Goal: Task Accomplishment & Management: Manage account settings

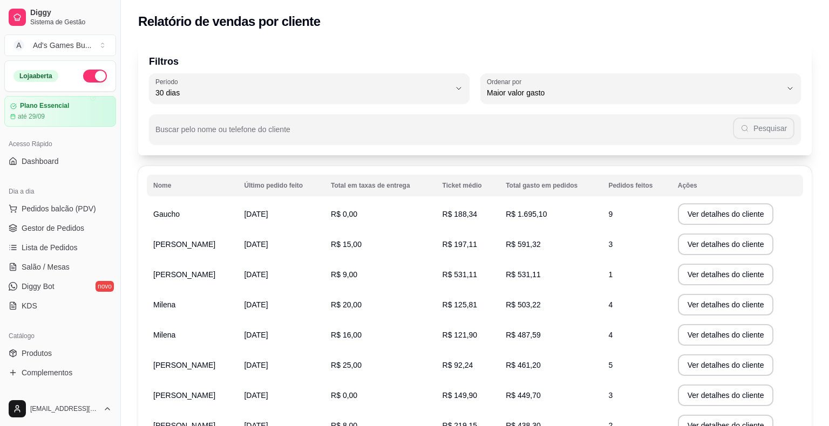
select select "30"
select select "HIGHEST_TOTAL_SPENT_WITH_ORDERS"
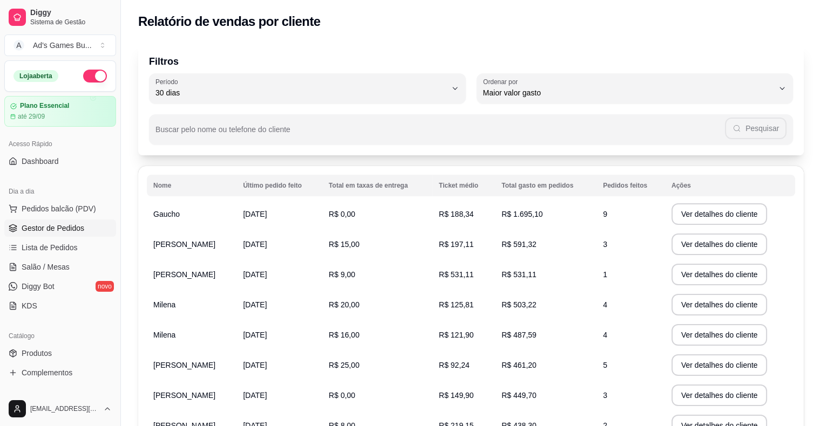
click at [59, 226] on span "Gestor de Pedidos" at bounding box center [53, 228] width 63 height 11
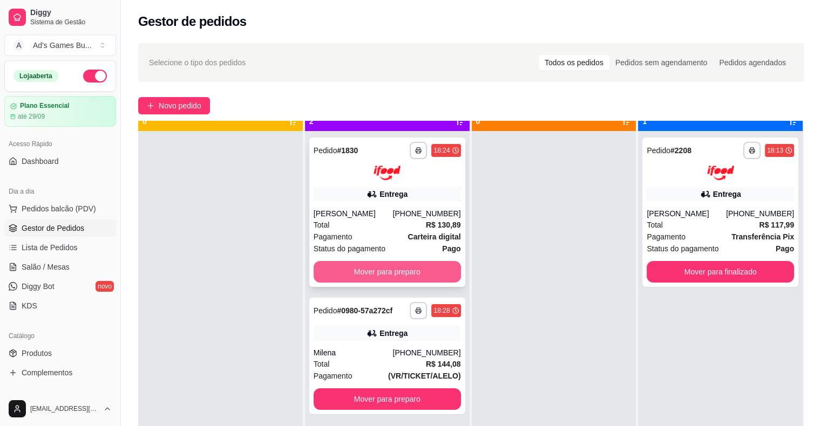
scroll to position [30, 0]
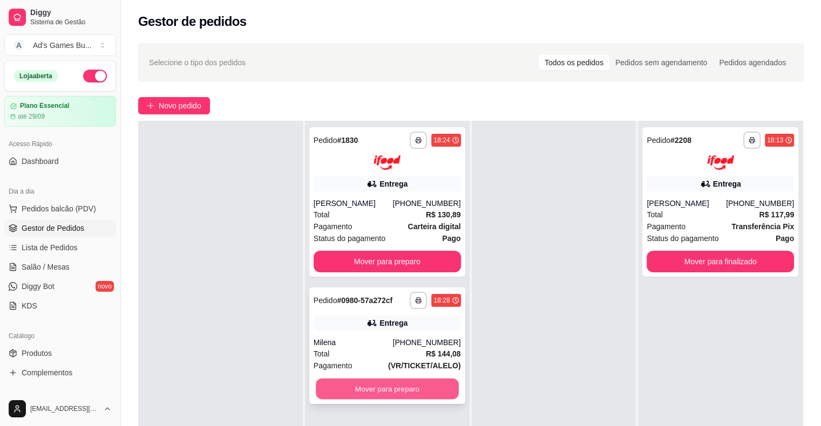
click at [398, 393] on button "Mover para preparo" at bounding box center [387, 388] width 143 height 21
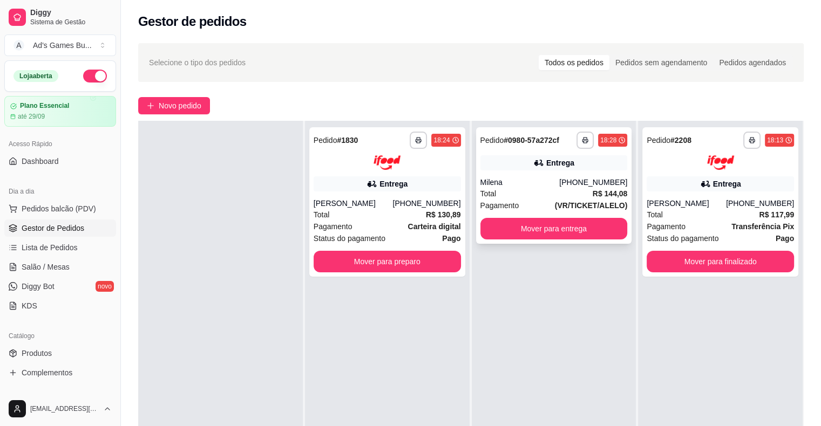
click at [524, 201] on div "Pagamento (VR/TICKET/ALELO)" at bounding box center [553, 206] width 147 height 12
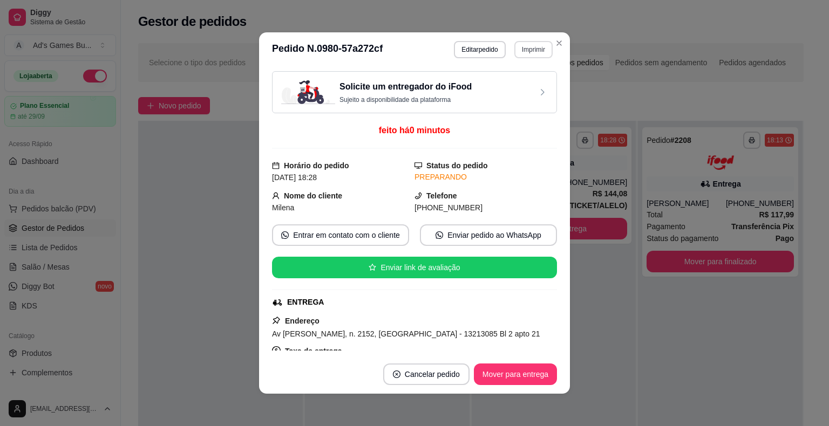
click at [540, 49] on button "Imprimir" at bounding box center [533, 49] width 38 height 17
click at [522, 114] on button "IMPRESSORA" at bounding box center [511, 108] width 78 height 17
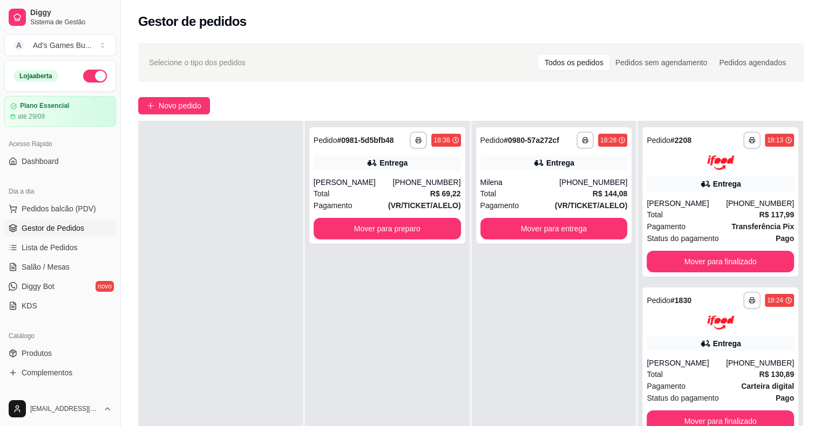
click at [384, 245] on div "**********" at bounding box center [387, 334] width 165 height 426
click at [384, 232] on button "Mover para preparo" at bounding box center [387, 229] width 147 height 22
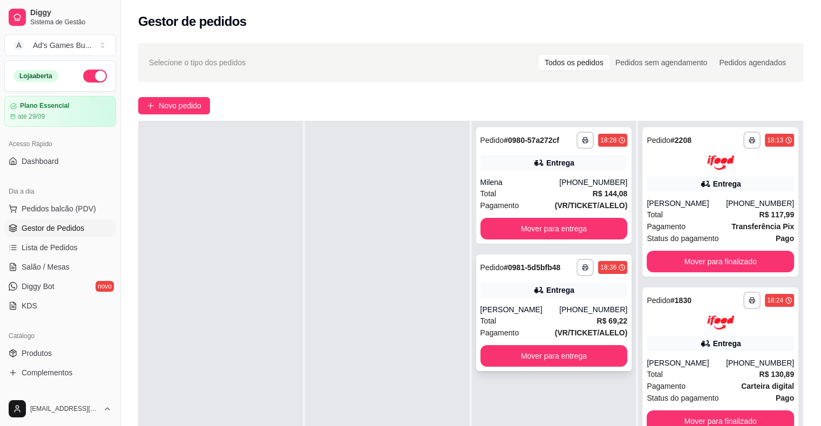
click at [602, 290] on div "Entrega" at bounding box center [553, 290] width 147 height 15
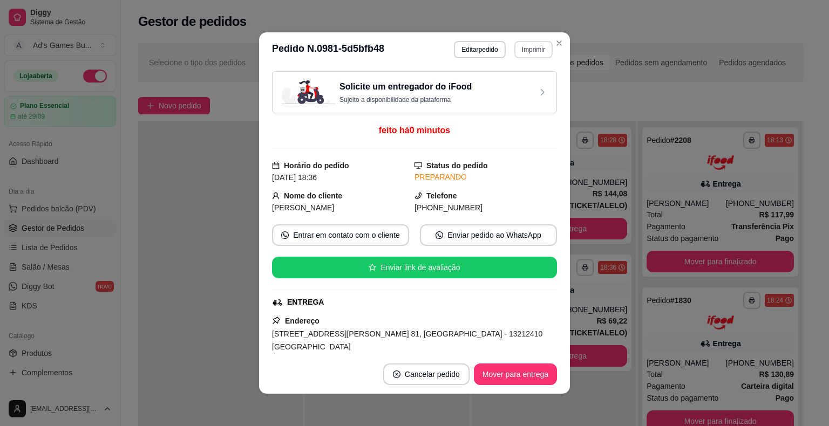
click at [522, 52] on button "Imprimir" at bounding box center [533, 49] width 38 height 17
click at [520, 105] on button "IMPRESSORA" at bounding box center [511, 108] width 78 height 17
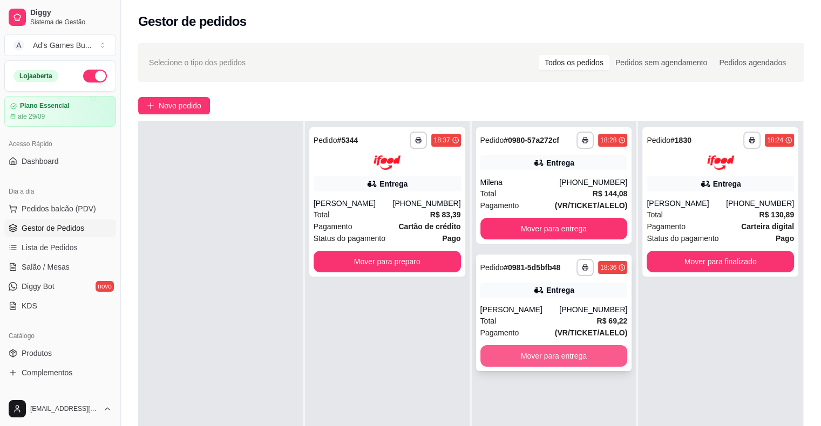
click at [565, 354] on button "Mover para entrega" at bounding box center [553, 356] width 147 height 22
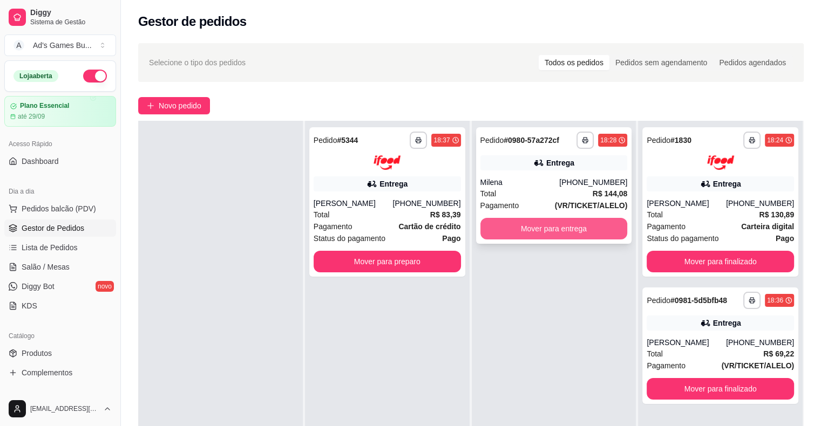
click at [568, 229] on button "Mover para entrega" at bounding box center [553, 229] width 147 height 22
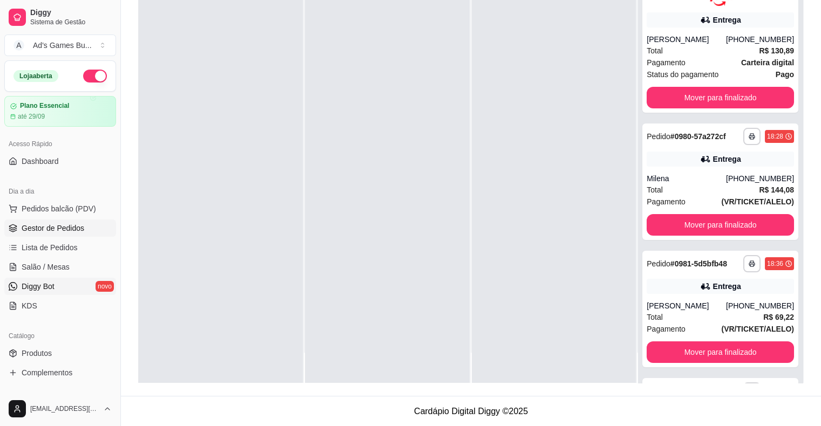
click at [57, 288] on link "Diggy Bot novo" at bounding box center [60, 286] width 112 height 17
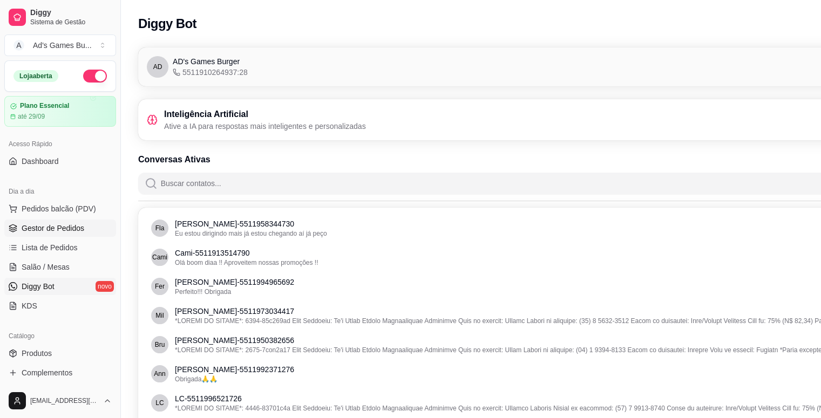
click at [81, 228] on span "Gestor de Pedidos" at bounding box center [53, 228] width 63 height 11
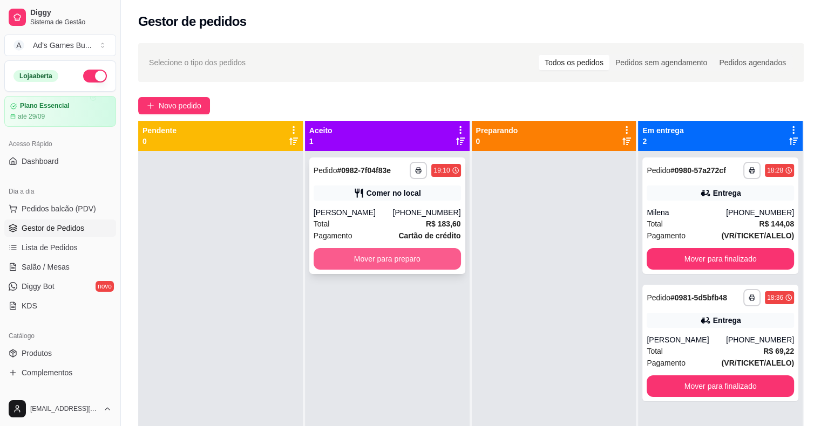
click at [360, 256] on button "Mover para preparo" at bounding box center [387, 259] width 147 height 22
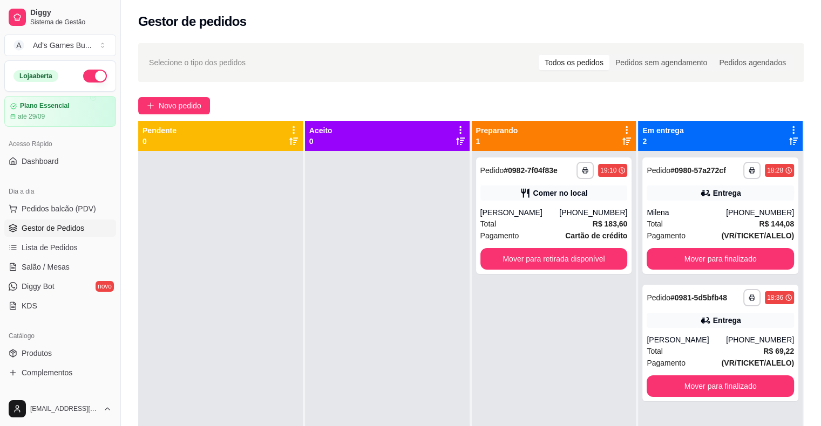
click at [537, 348] on div "**********" at bounding box center [554, 364] width 165 height 426
click at [538, 215] on div "[PERSON_NAME]" at bounding box center [519, 212] width 79 height 11
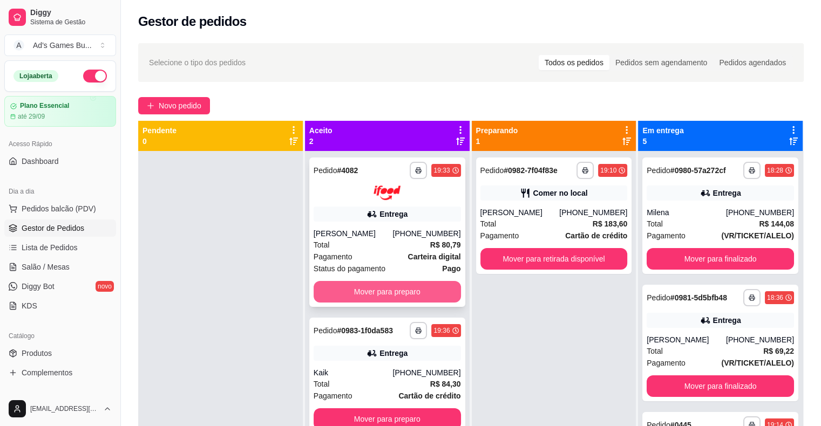
scroll to position [30, 0]
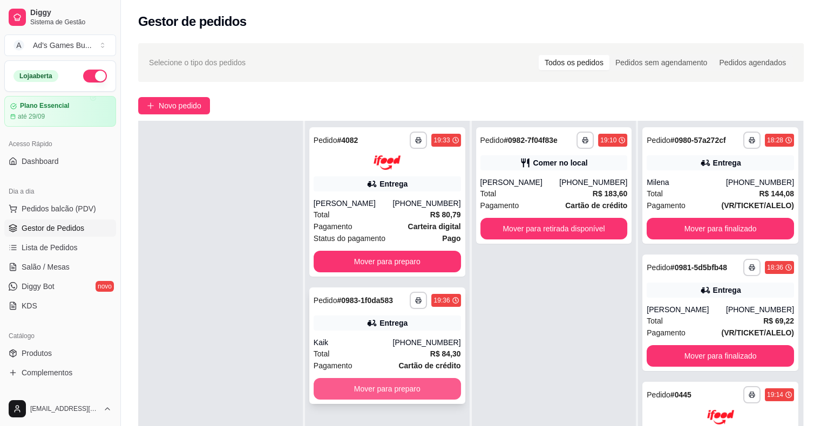
click at [399, 388] on button "Mover para preparo" at bounding box center [387, 389] width 147 height 22
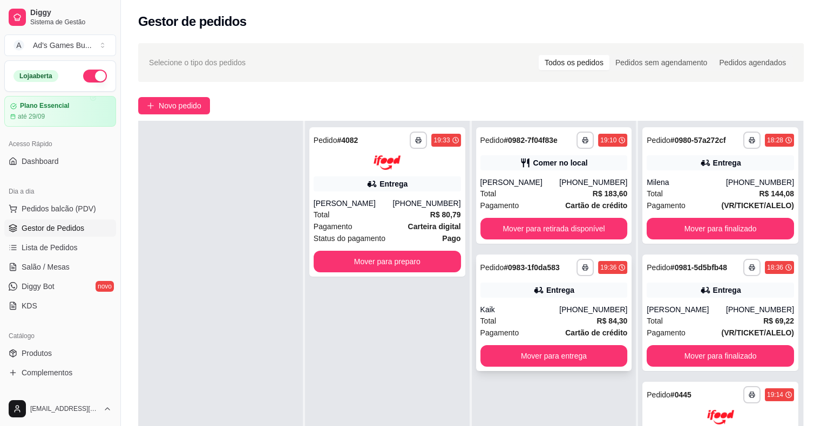
click at [540, 313] on div "Kaik" at bounding box center [519, 309] width 79 height 11
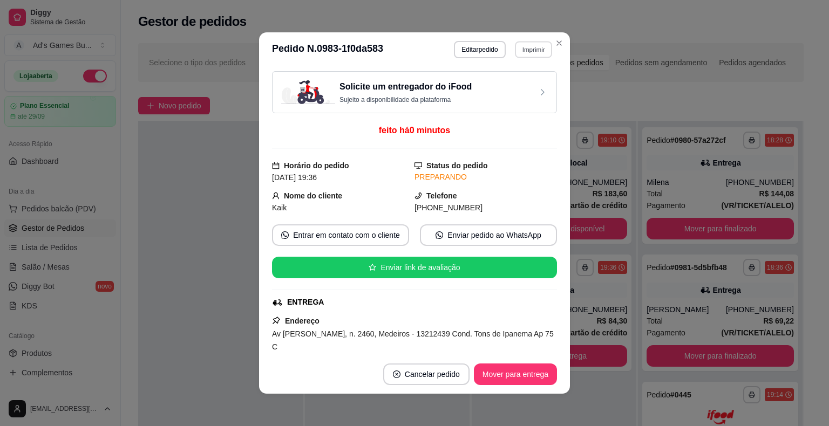
click at [522, 52] on button "Imprimir" at bounding box center [533, 49] width 37 height 17
click at [524, 116] on button "IMPRESSORA" at bounding box center [511, 108] width 78 height 17
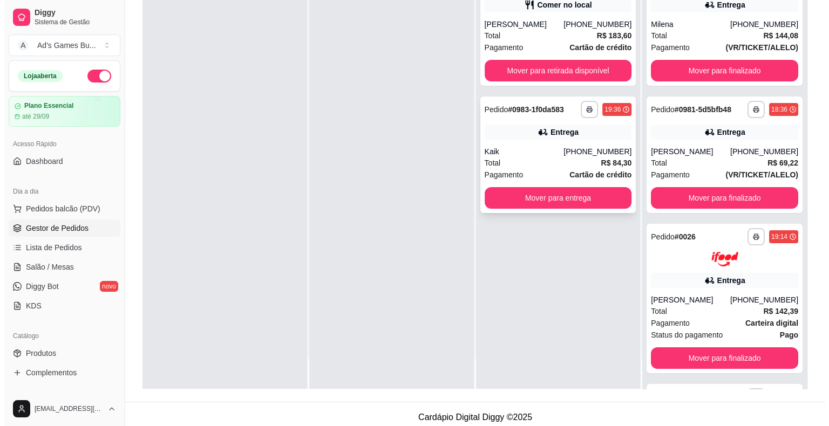
scroll to position [0, 0]
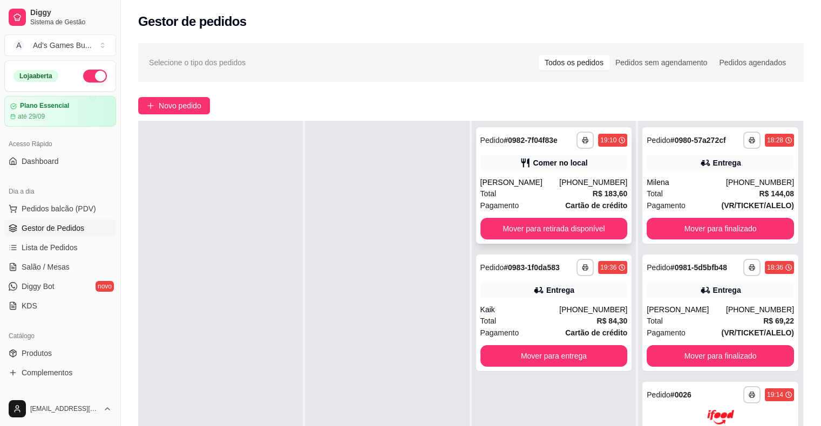
click at [540, 183] on div "[PERSON_NAME]" at bounding box center [519, 182] width 79 height 11
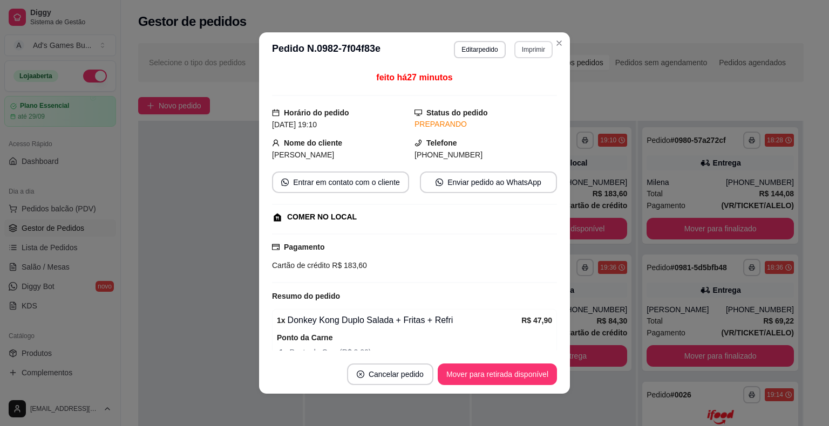
click at [522, 43] on button "Imprimir" at bounding box center [533, 49] width 38 height 17
click at [525, 111] on button "IMPRESSORA" at bounding box center [511, 108] width 78 height 17
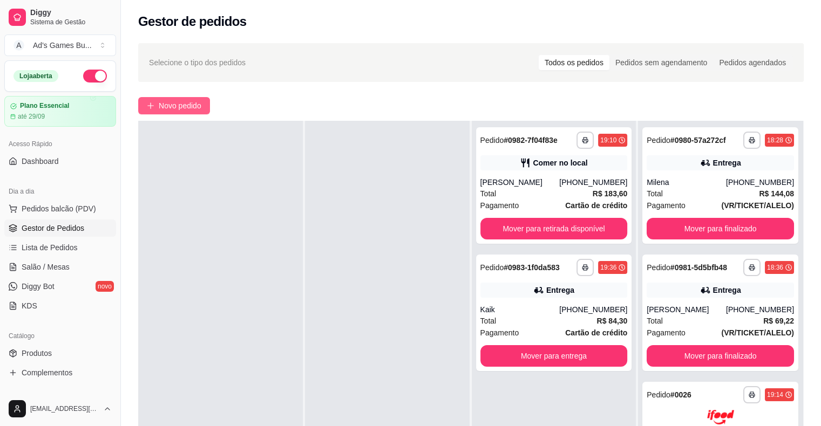
click at [179, 107] on span "Novo pedido" at bounding box center [180, 106] width 43 height 12
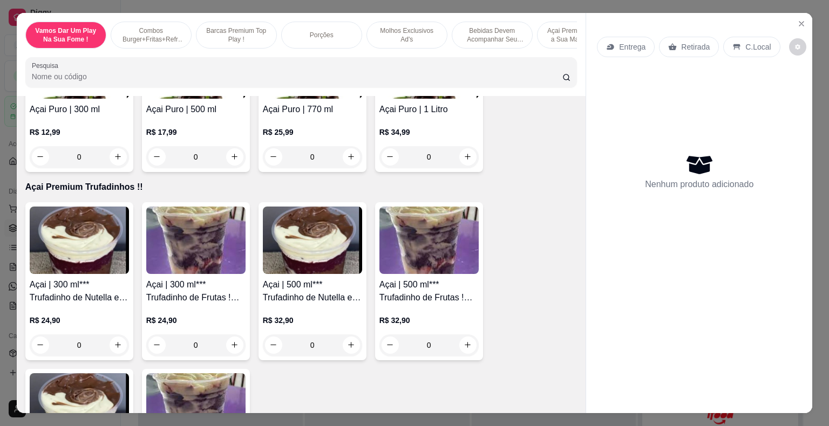
scroll to position [4156, 0]
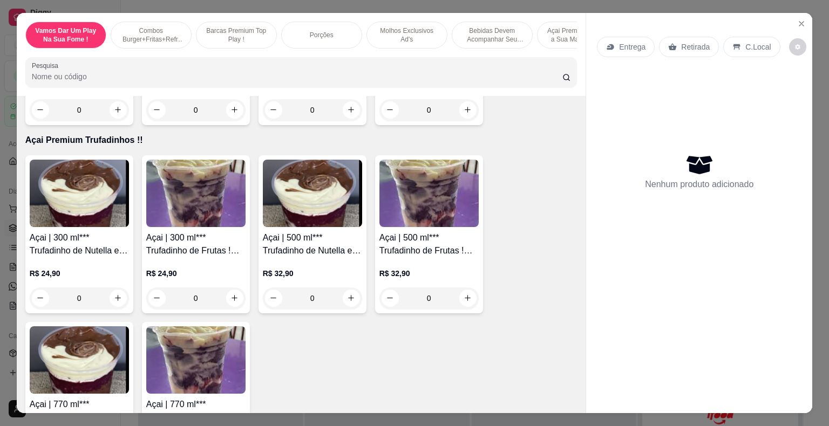
click at [206, 194] on img at bounding box center [195, 193] width 99 height 67
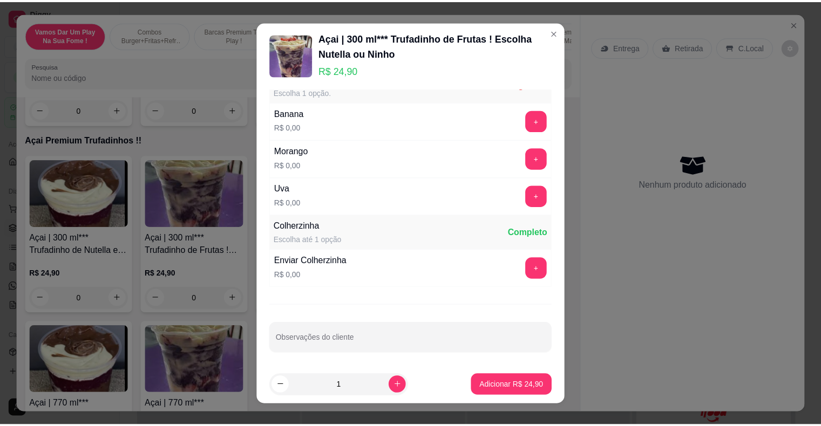
scroll to position [0, 0]
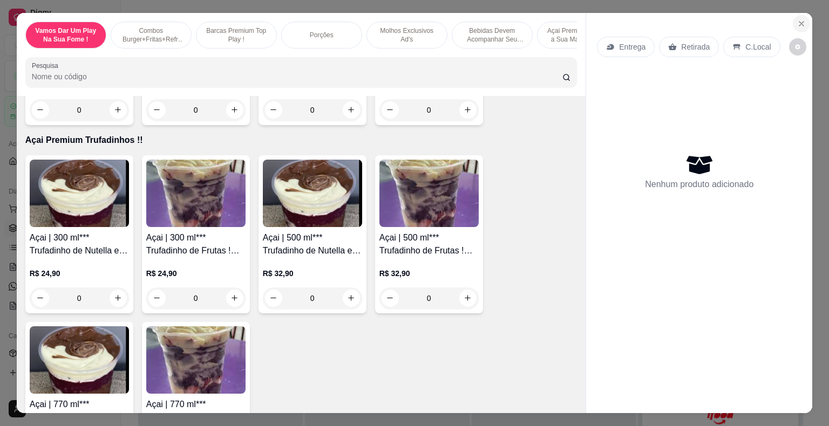
click at [802, 19] on button "Close" at bounding box center [801, 23] width 17 height 17
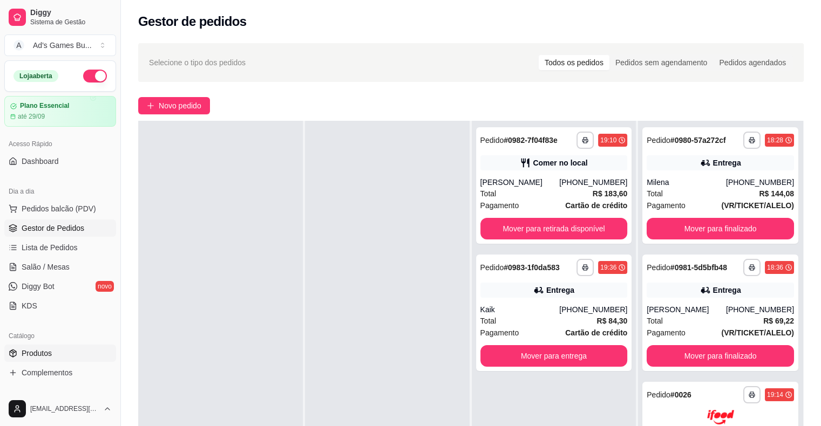
click at [58, 359] on link "Produtos" at bounding box center [60, 353] width 112 height 17
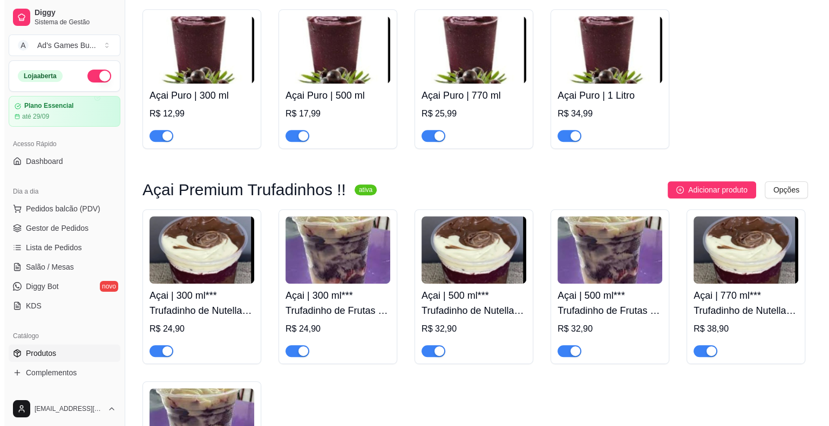
scroll to position [4642, 0]
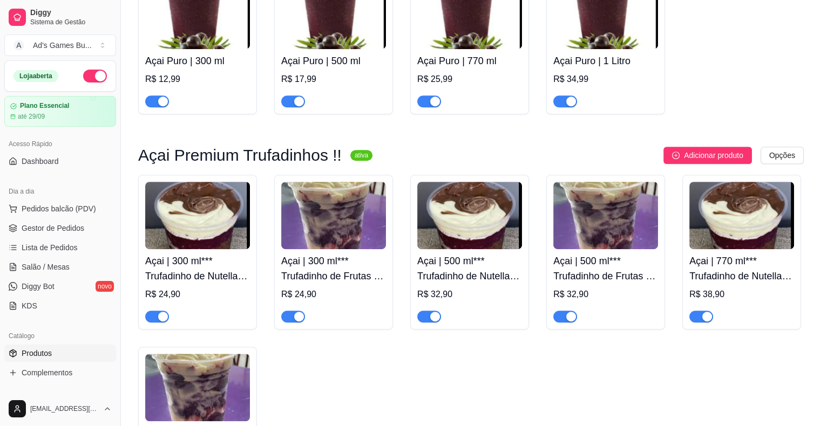
click at [304, 182] on img at bounding box center [333, 215] width 105 height 67
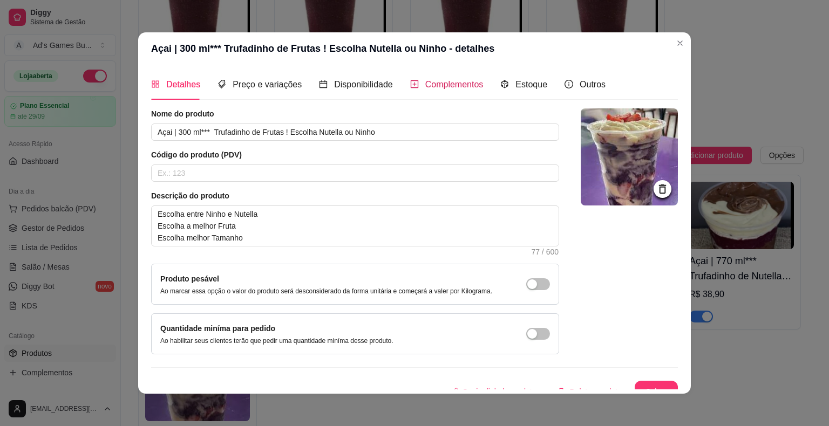
click at [444, 85] on span "Complementos" at bounding box center [454, 84] width 58 height 9
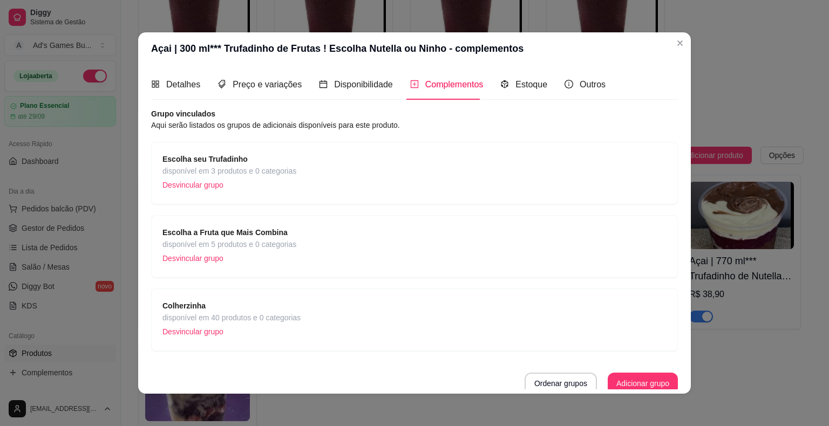
click at [232, 155] on strong "Escolha seu Trufadinho" at bounding box center [204, 159] width 85 height 9
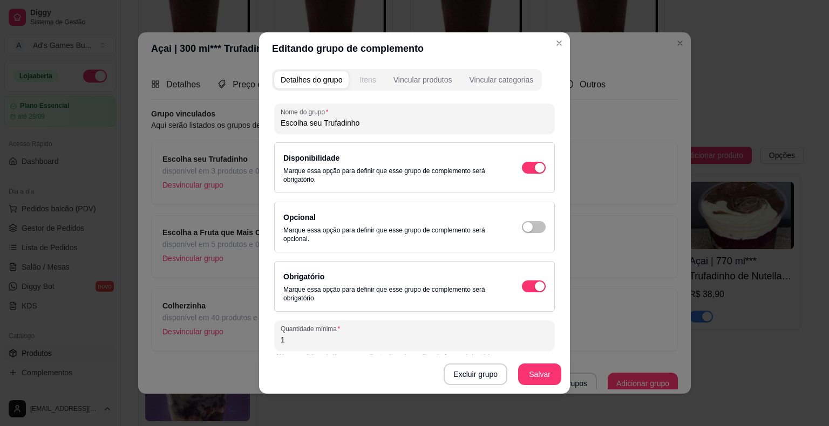
click at [362, 85] on button "Itens" at bounding box center [367, 79] width 29 height 17
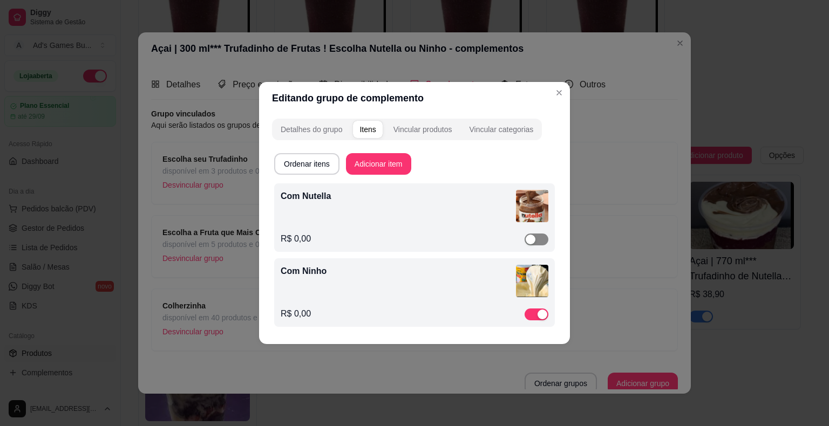
click at [532, 239] on div "button" at bounding box center [531, 240] width 10 height 10
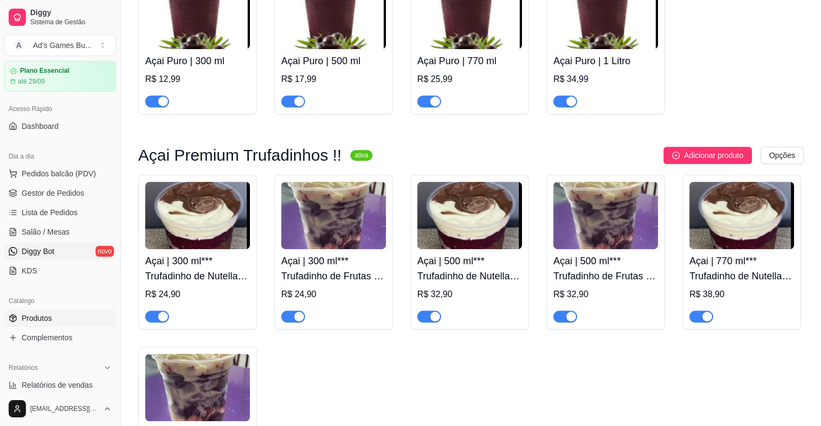
scroll to position [54, 0]
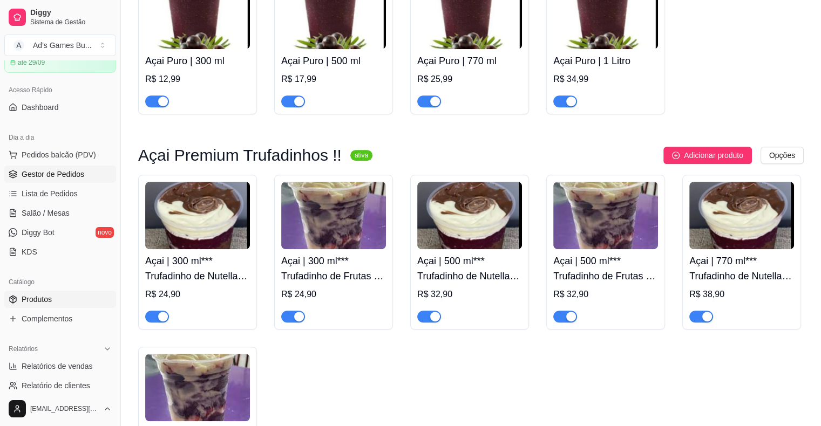
click at [58, 175] on span "Gestor de Pedidos" at bounding box center [53, 174] width 63 height 11
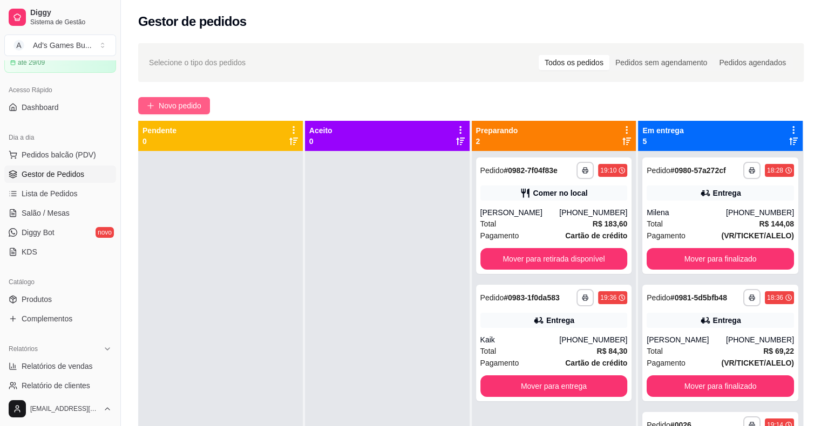
click at [181, 104] on span "Novo pedido" at bounding box center [180, 106] width 43 height 12
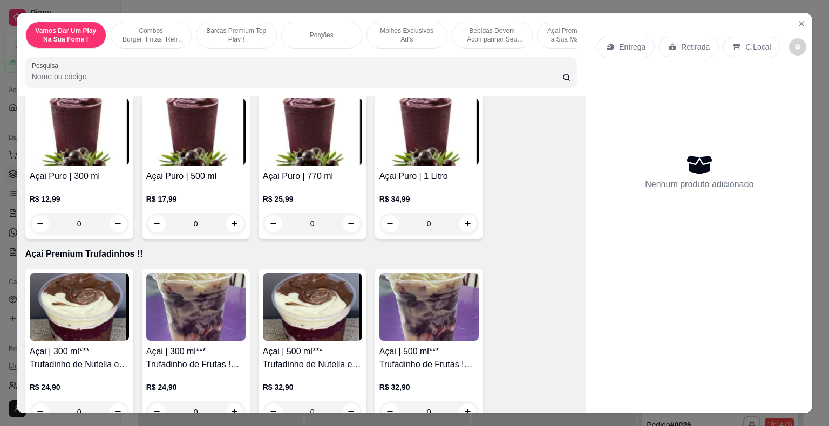
scroll to position [4048, 0]
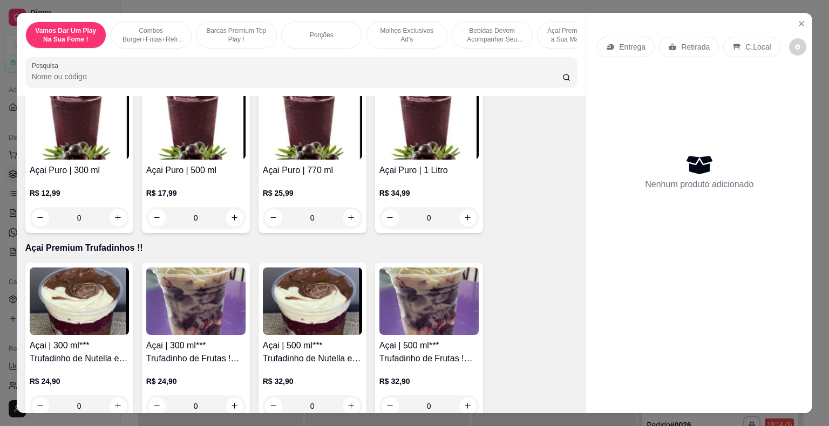
click at [211, 320] on img at bounding box center [195, 301] width 99 height 67
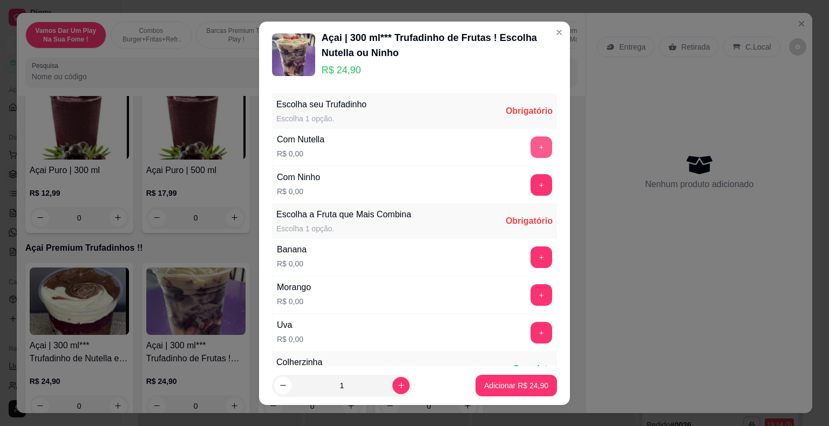
click at [531, 151] on button "+" at bounding box center [542, 148] width 22 height 22
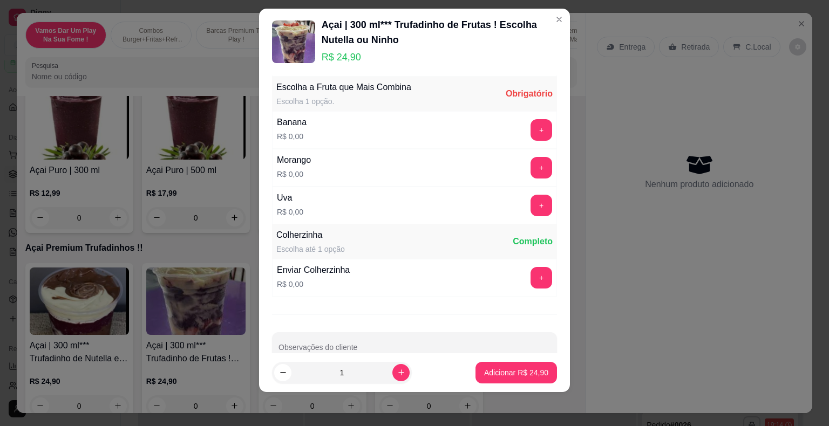
click at [531, 166] on button "+" at bounding box center [542, 168] width 22 height 22
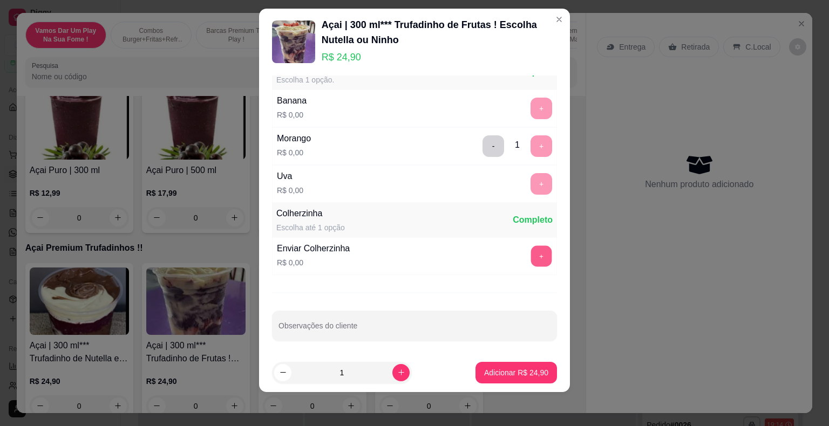
click at [531, 252] on button "+" at bounding box center [541, 256] width 21 height 21
click at [514, 371] on p "Adicionar R$ 24,90" at bounding box center [516, 373] width 63 height 10
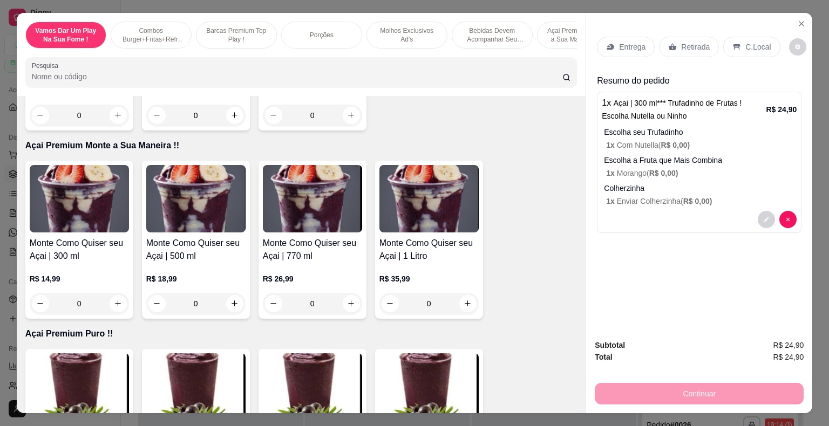
scroll to position [3724, 0]
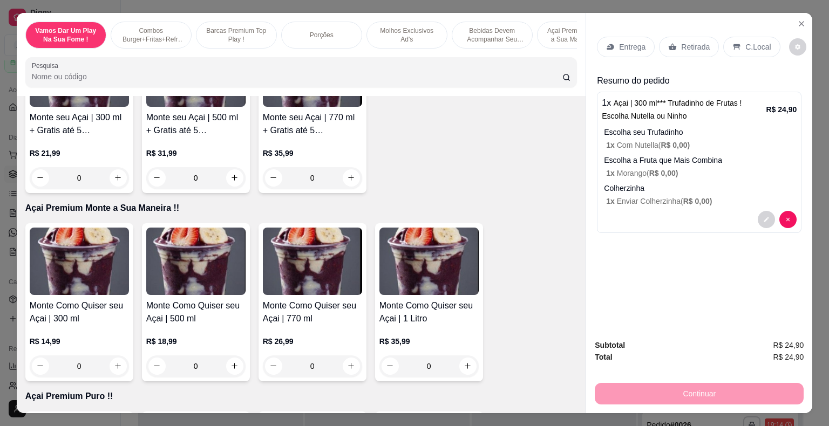
click at [103, 261] on img at bounding box center [79, 261] width 99 height 67
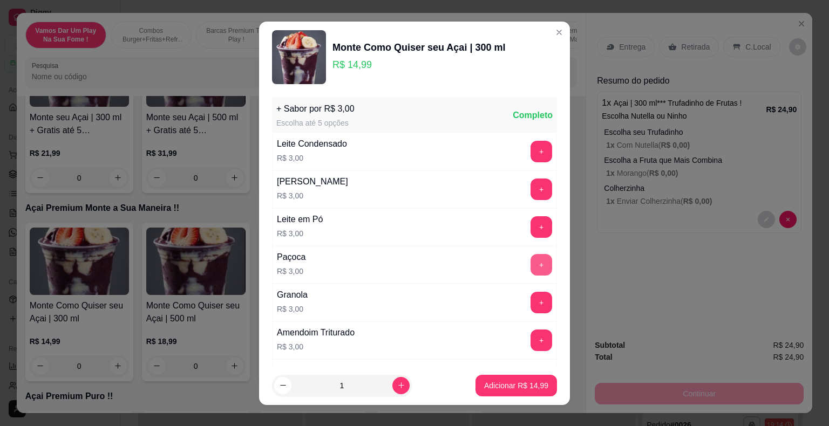
click at [531, 262] on button "+" at bounding box center [542, 265] width 22 height 22
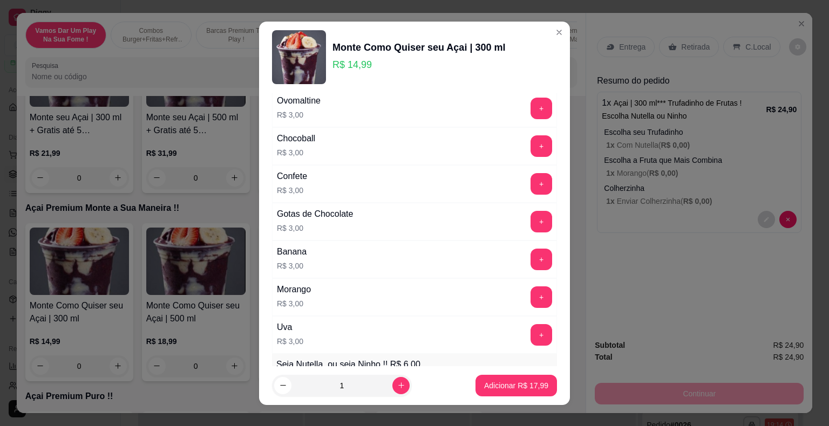
scroll to position [324, 0]
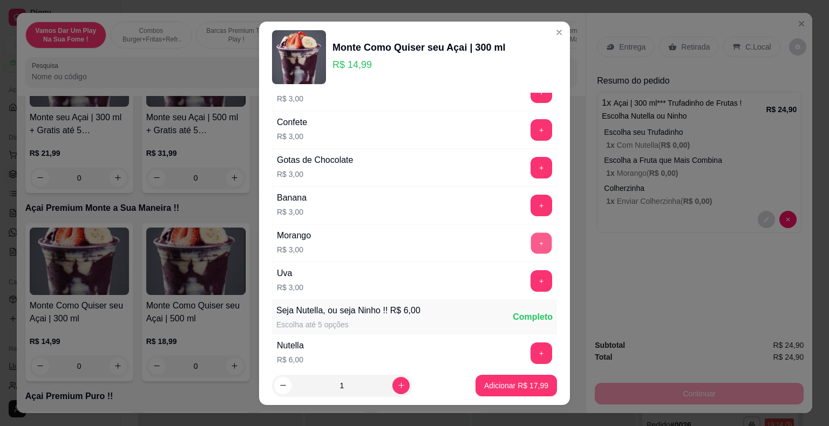
click at [531, 239] on button "+" at bounding box center [541, 243] width 21 height 21
click at [531, 200] on button "+" at bounding box center [542, 206] width 22 height 22
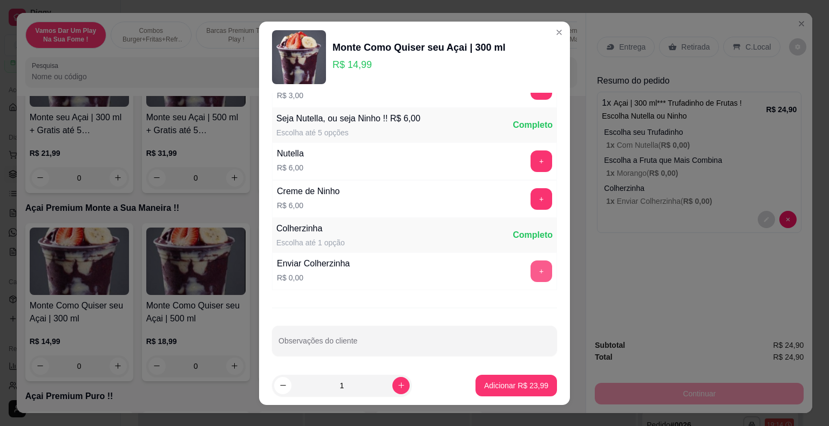
click at [531, 268] on button "+" at bounding box center [542, 272] width 22 height 22
click at [512, 388] on p "Adicionar R$ 23,99" at bounding box center [516, 386] width 64 height 11
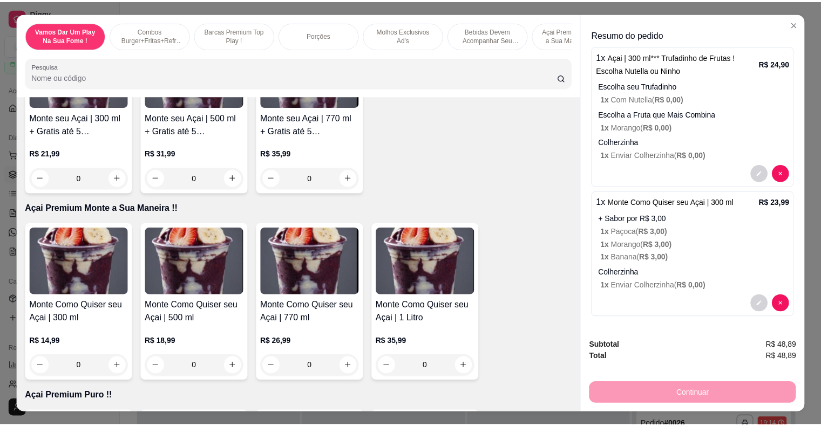
scroll to position [0, 0]
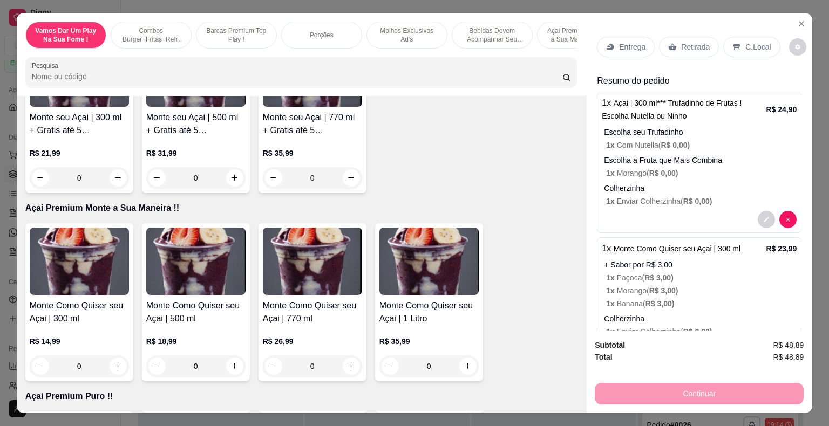
click at [735, 38] on div "C.Local" at bounding box center [751, 47] width 57 height 21
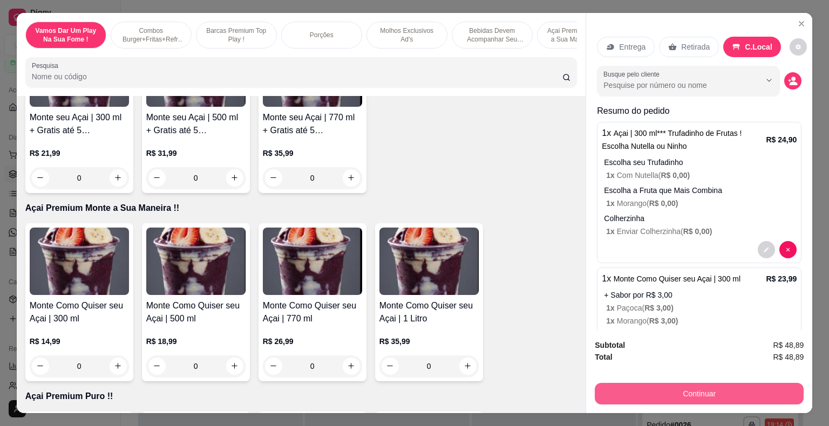
click at [719, 394] on button "Continuar" at bounding box center [699, 394] width 209 height 22
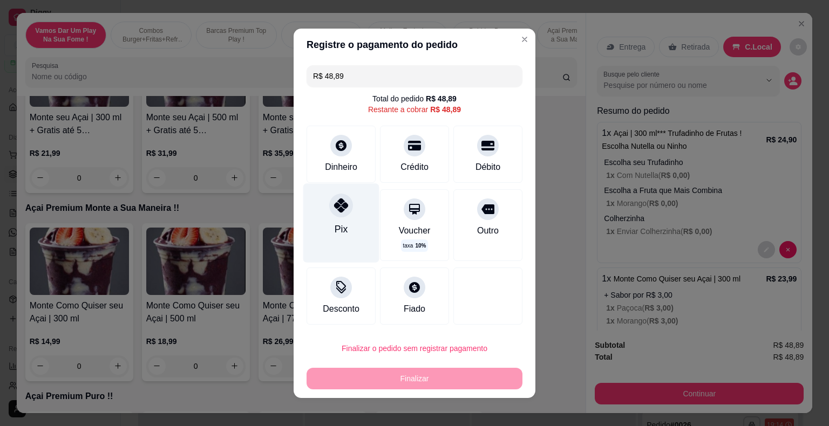
click at [350, 212] on div "Pix" at bounding box center [341, 223] width 76 height 79
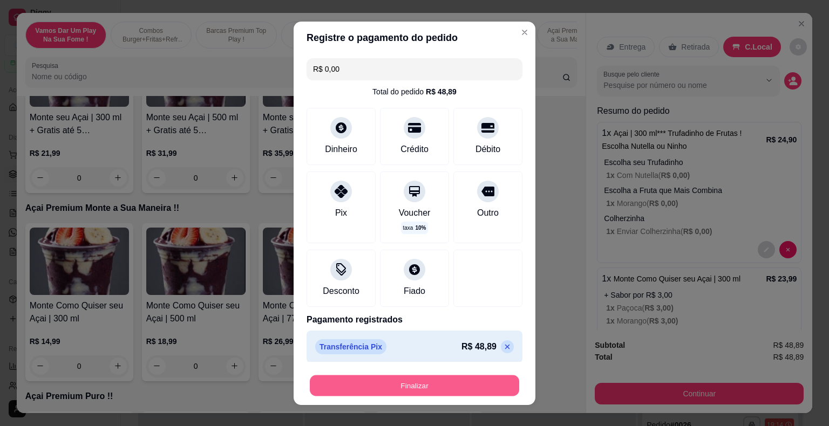
click at [450, 385] on button "Finalizar" at bounding box center [414, 385] width 209 height 21
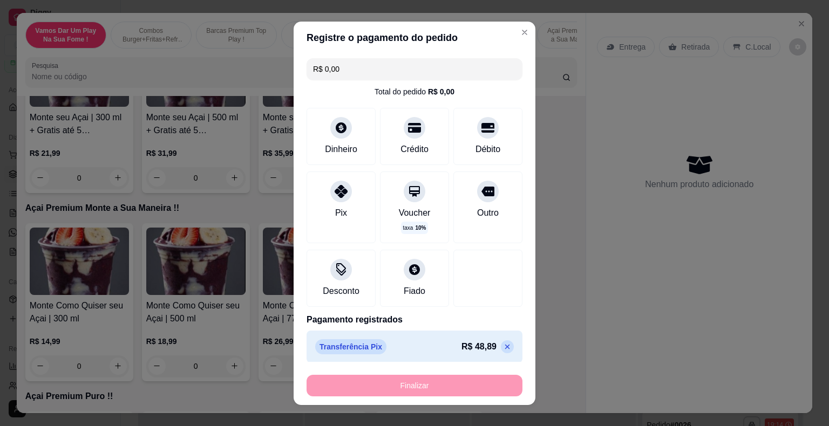
type input "-R$ 48,89"
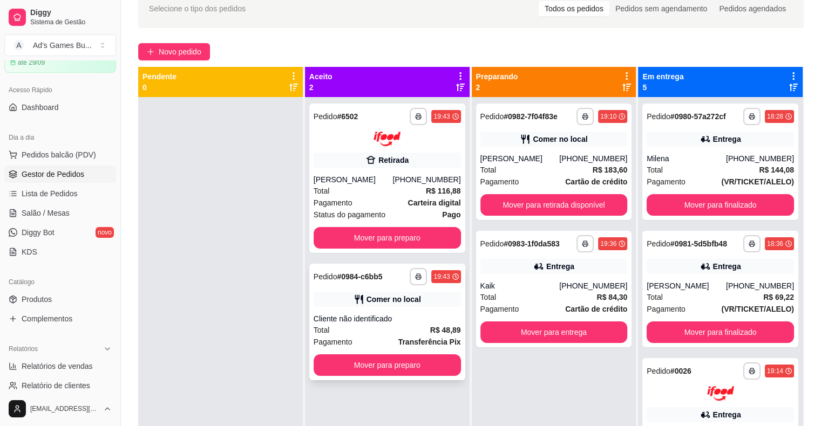
click at [442, 301] on div "Comer no local" at bounding box center [387, 299] width 147 height 15
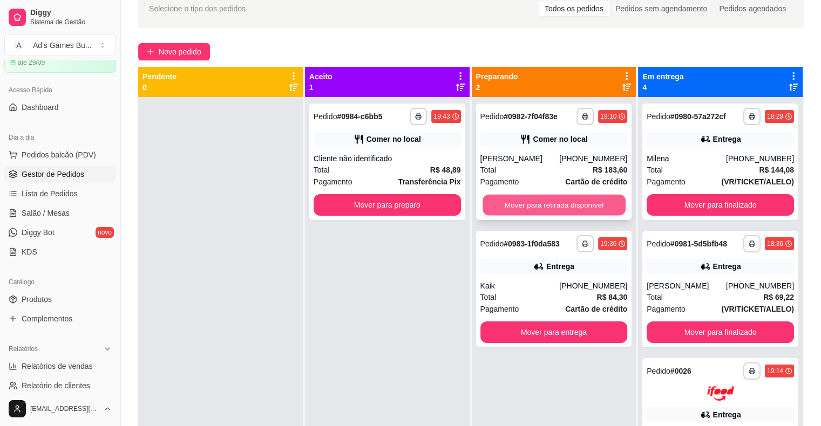
click at [521, 203] on button "Mover para retirada disponível" at bounding box center [554, 205] width 143 height 21
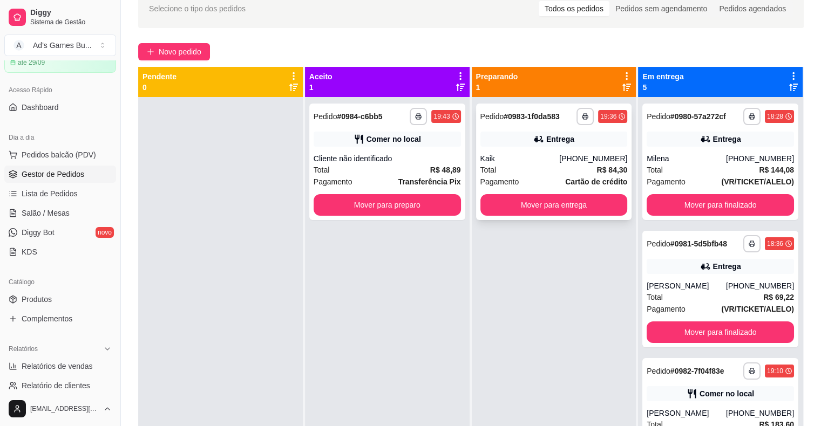
click at [529, 179] on div "Pagamento Cartão de crédito" at bounding box center [553, 182] width 147 height 12
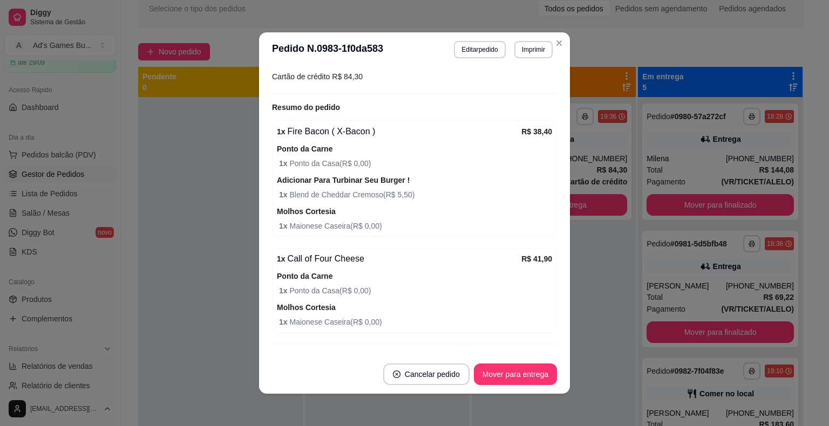
scroll to position [378, 0]
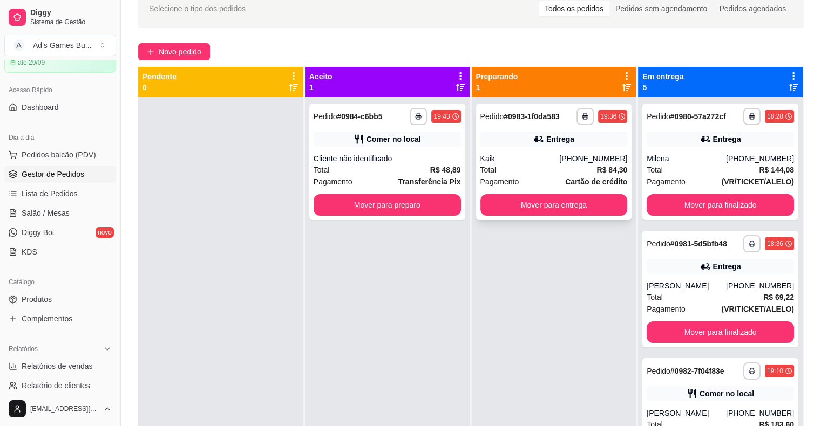
click at [548, 289] on div "**********" at bounding box center [554, 310] width 165 height 426
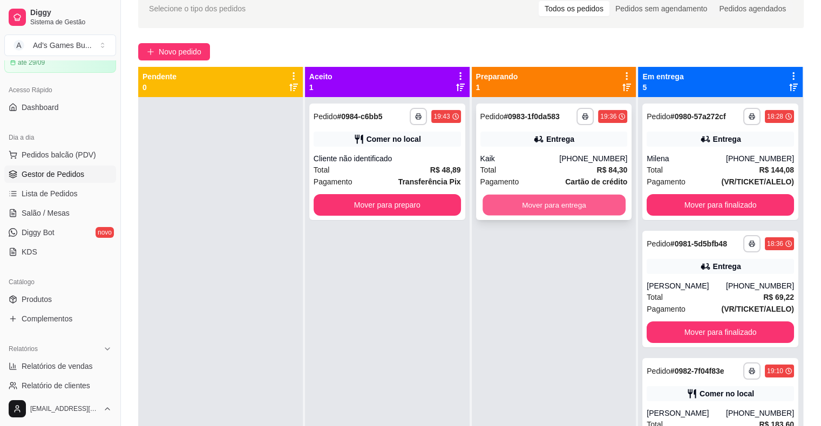
click at [585, 215] on button "Mover para entrega" at bounding box center [554, 205] width 143 height 21
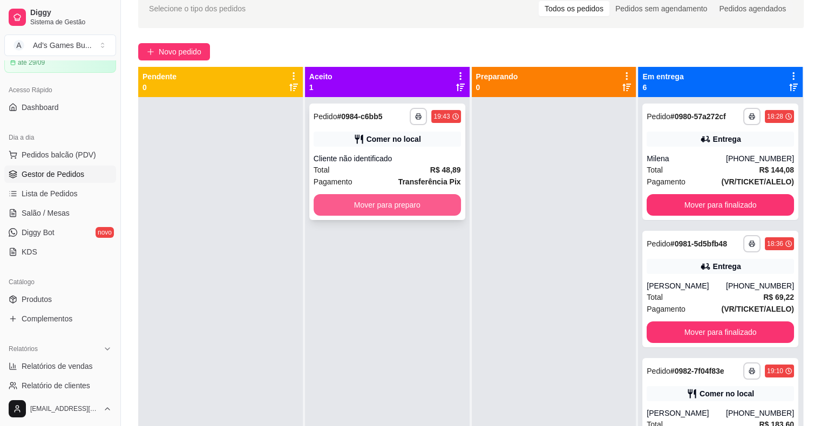
click at [364, 211] on button "Mover para preparo" at bounding box center [387, 205] width 147 height 22
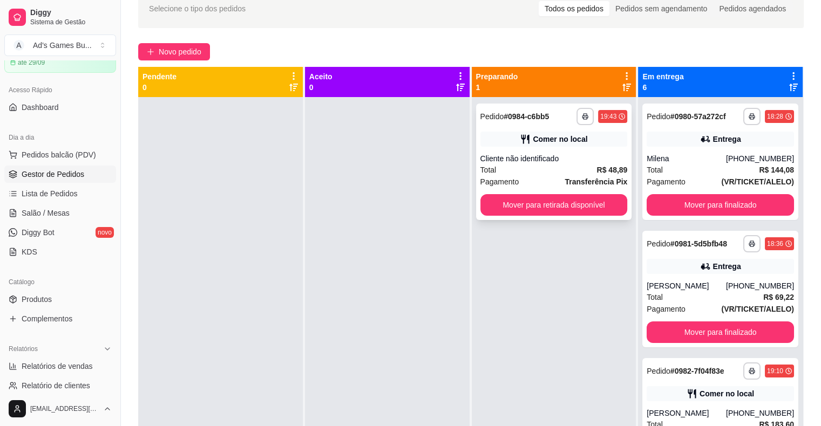
click at [539, 174] on div "Total R$ 48,89" at bounding box center [553, 170] width 147 height 12
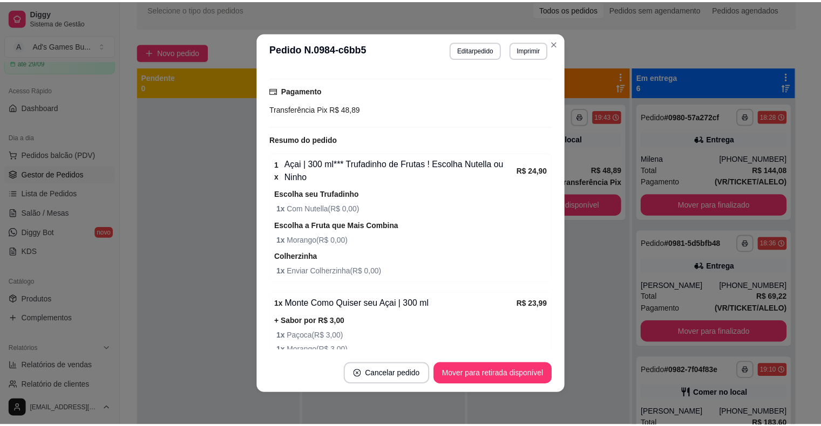
scroll to position [121, 0]
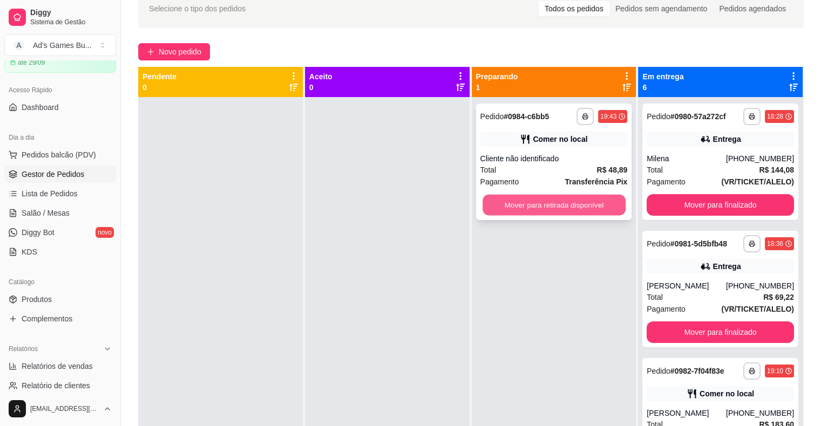
click at [542, 204] on button "Mover para retirada disponível" at bounding box center [554, 205] width 143 height 21
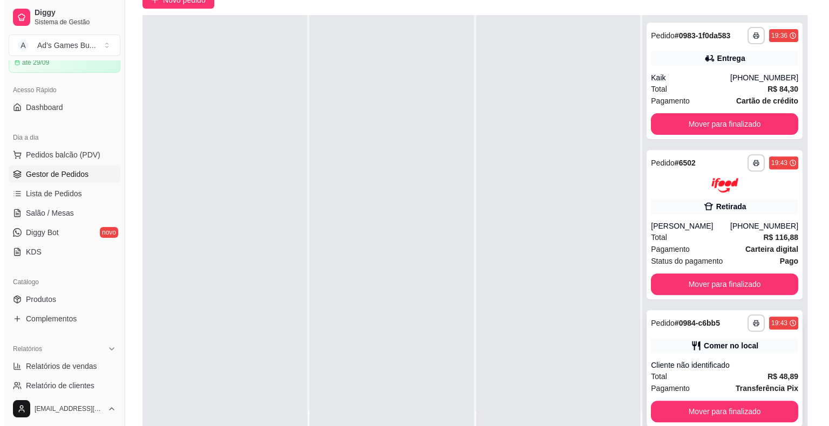
scroll to position [164, 0]
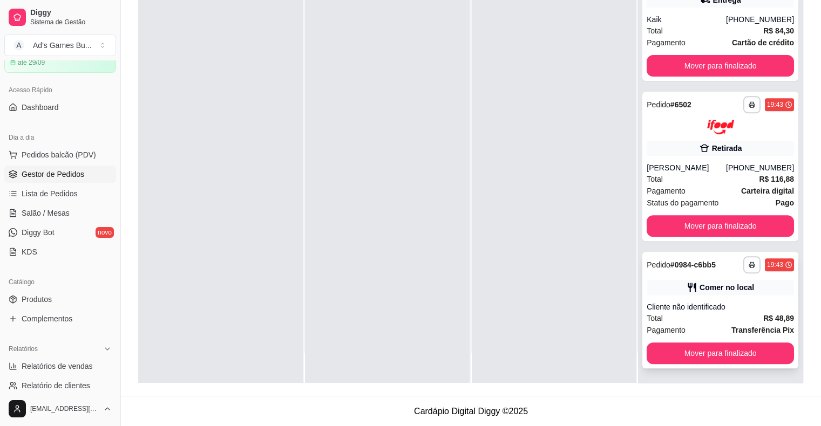
click at [708, 329] on div "Pagamento Transferência Pix" at bounding box center [720, 330] width 147 height 12
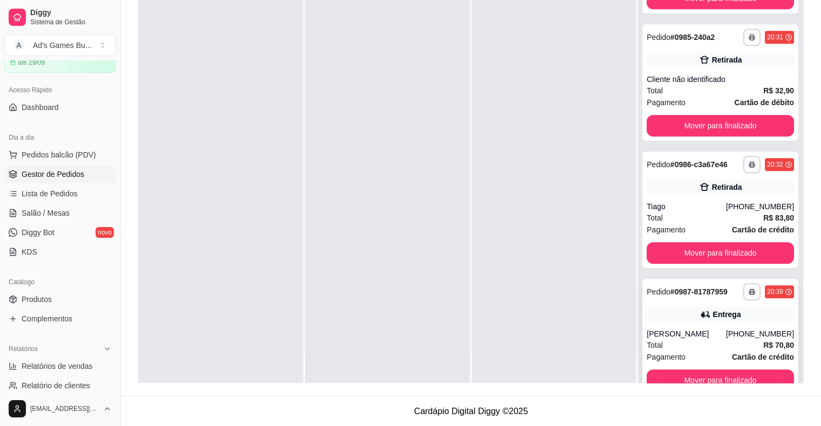
scroll to position [763, 0]
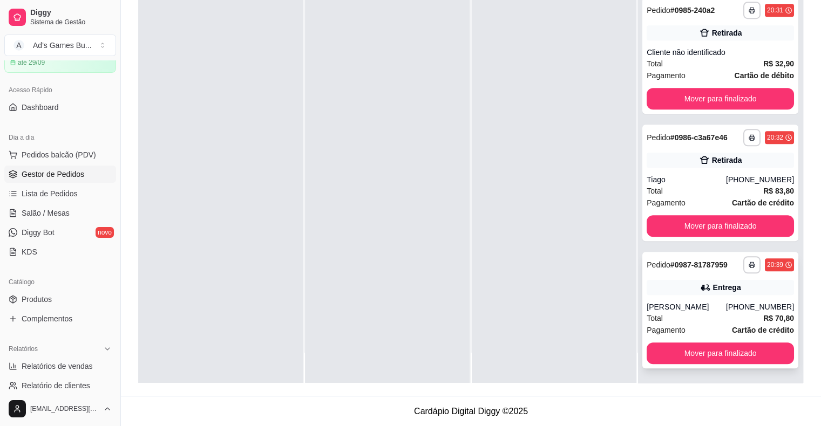
click at [696, 317] on div "Total R$ 70,80" at bounding box center [720, 319] width 147 height 12
click at [691, 324] on div "Pagamento Cartão de crédito" at bounding box center [720, 330] width 147 height 12
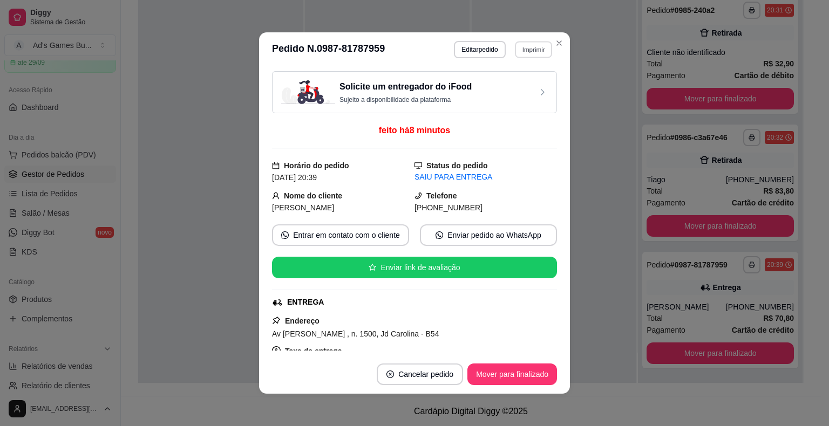
click at [529, 52] on button "Imprimir" at bounding box center [533, 49] width 37 height 17
click at [521, 111] on button "IMPRESSORA" at bounding box center [510, 109] width 78 height 17
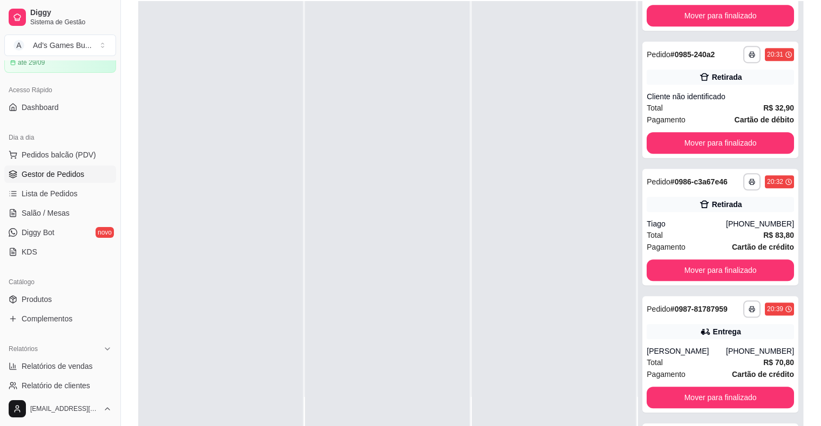
scroll to position [0, 0]
